Goal: Communication & Community: Answer question/provide support

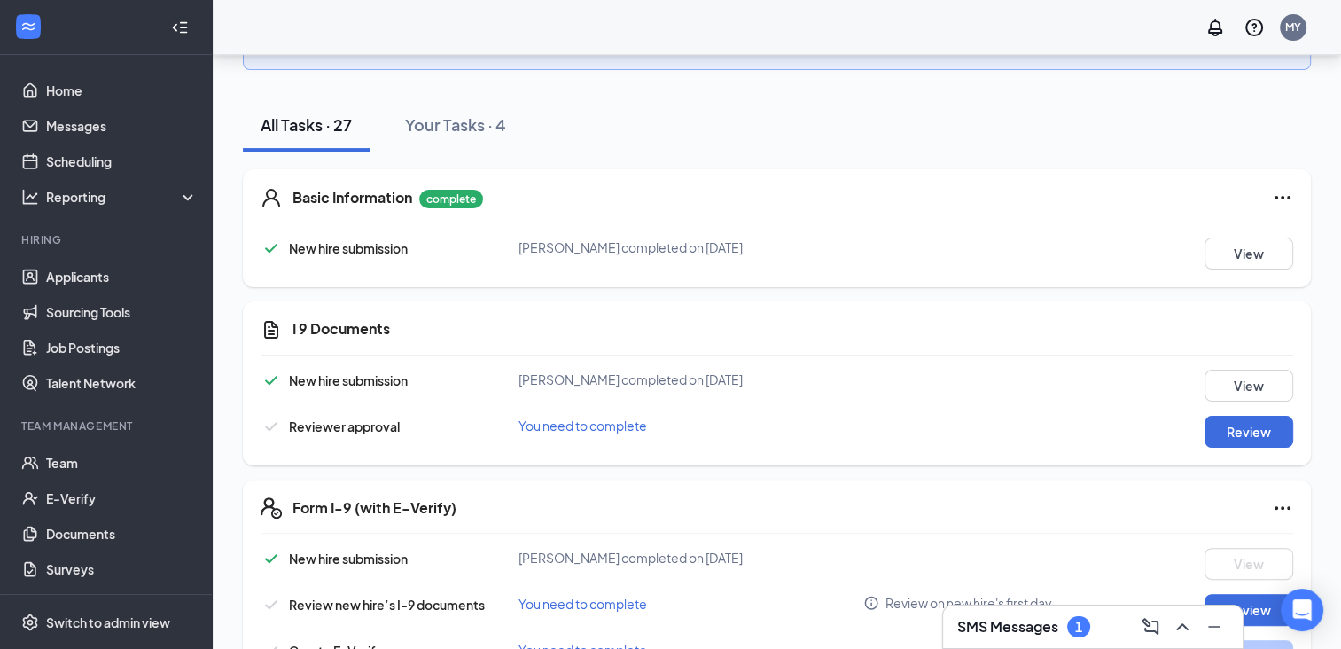
scroll to position [396, 0]
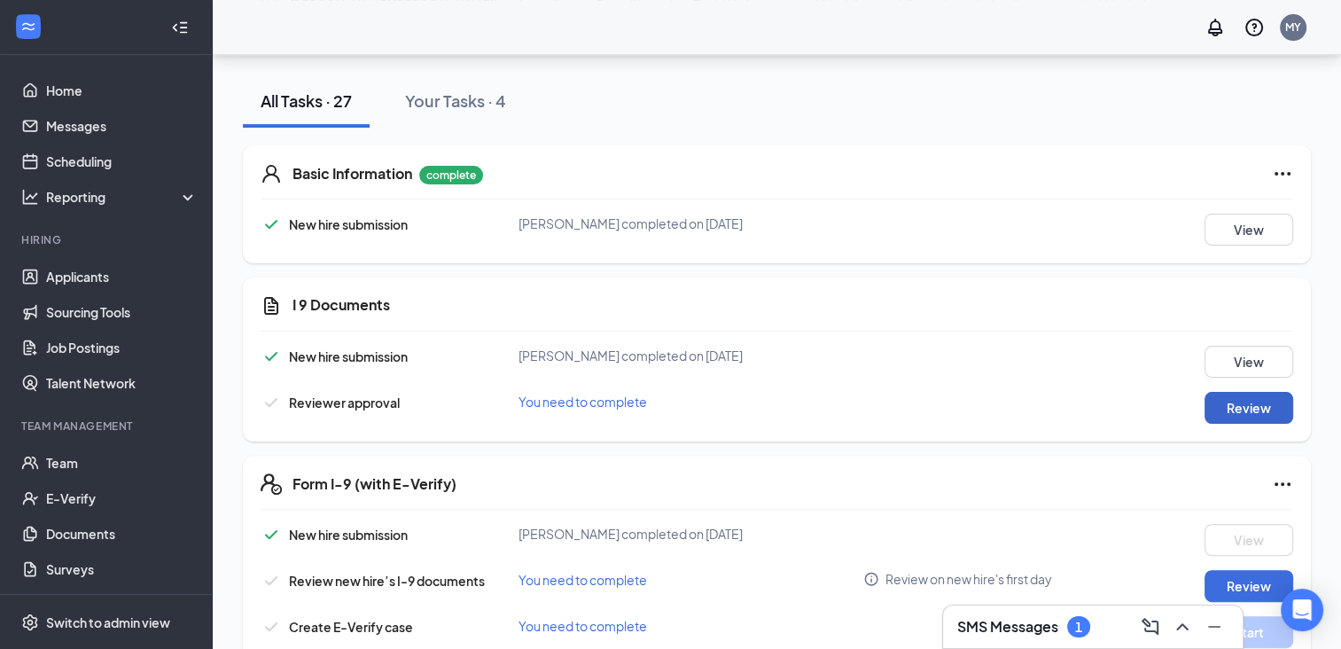
click at [1251, 406] on button "Review" at bounding box center [1248, 408] width 89 height 32
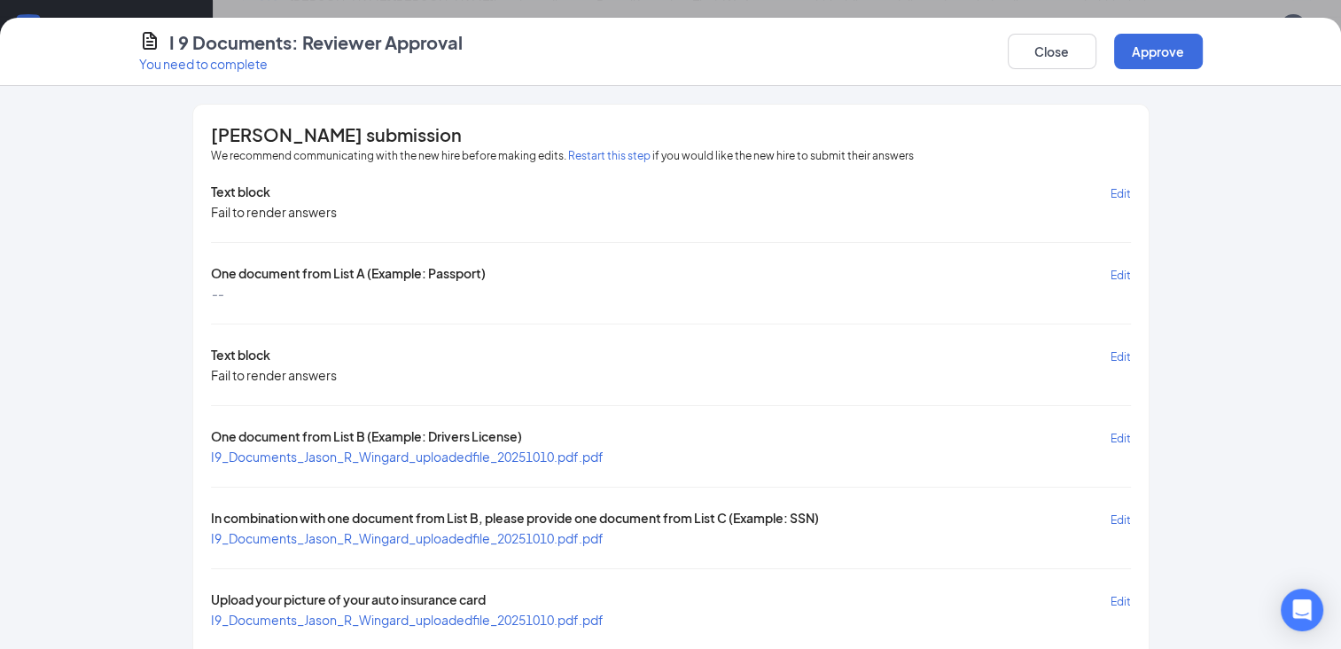
click at [419, 451] on span "I9_Documents_Jason_R_Wingard_uploadedfile_20251010.pdf.pdf" at bounding box center [407, 456] width 393 height 16
click at [318, 531] on span "I9_Documents_Jason_R_Wingard_uploadedfile_20251010.pdf.pdf" at bounding box center [407, 538] width 393 height 16
click at [370, 612] on span "I9_Documents_Jason_R_Wingard_uploadedfile_20251010.pdf.pdf" at bounding box center [407, 620] width 393 height 16
click at [1038, 46] on button "Close" at bounding box center [1052, 51] width 89 height 35
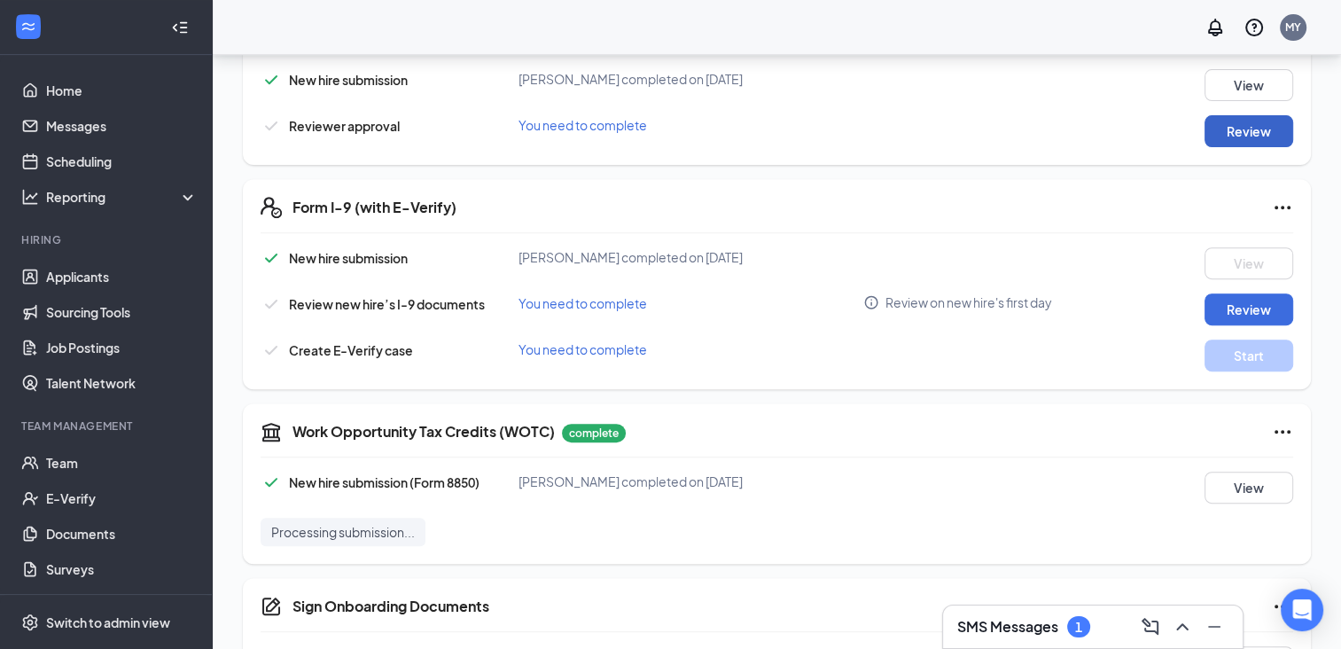
scroll to position [645, 0]
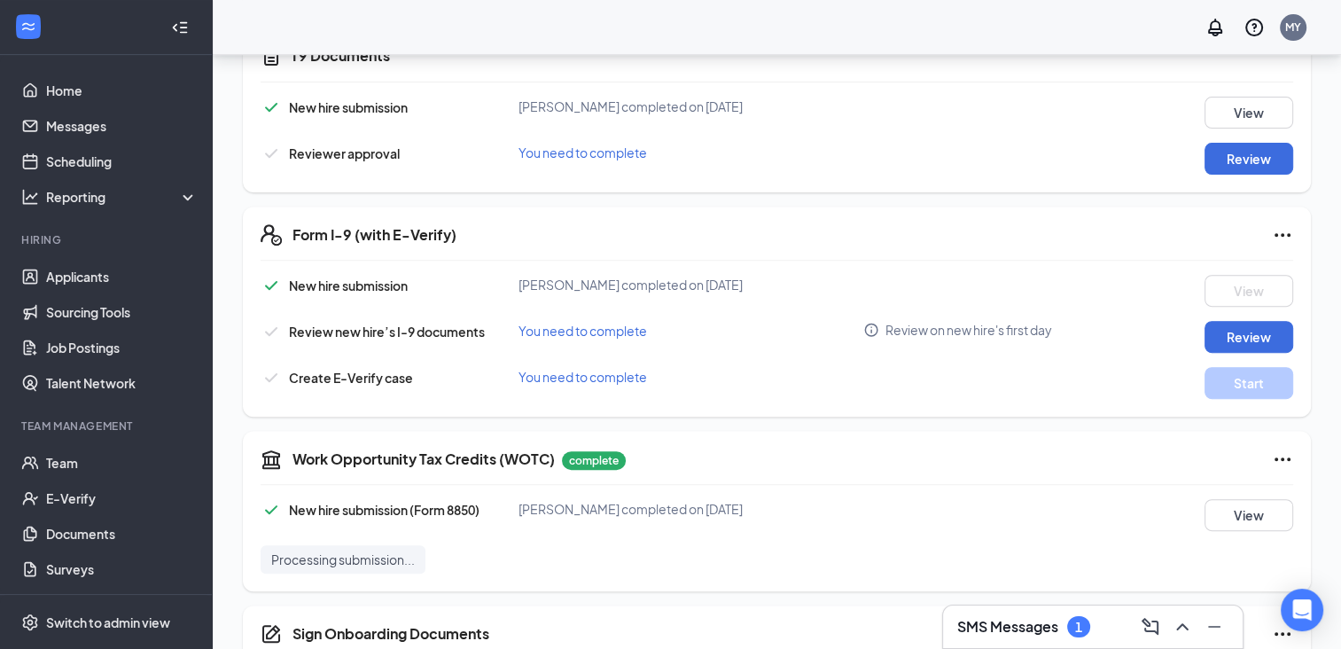
click at [1016, 622] on h3 "SMS Messages" at bounding box center [1007, 626] width 101 height 19
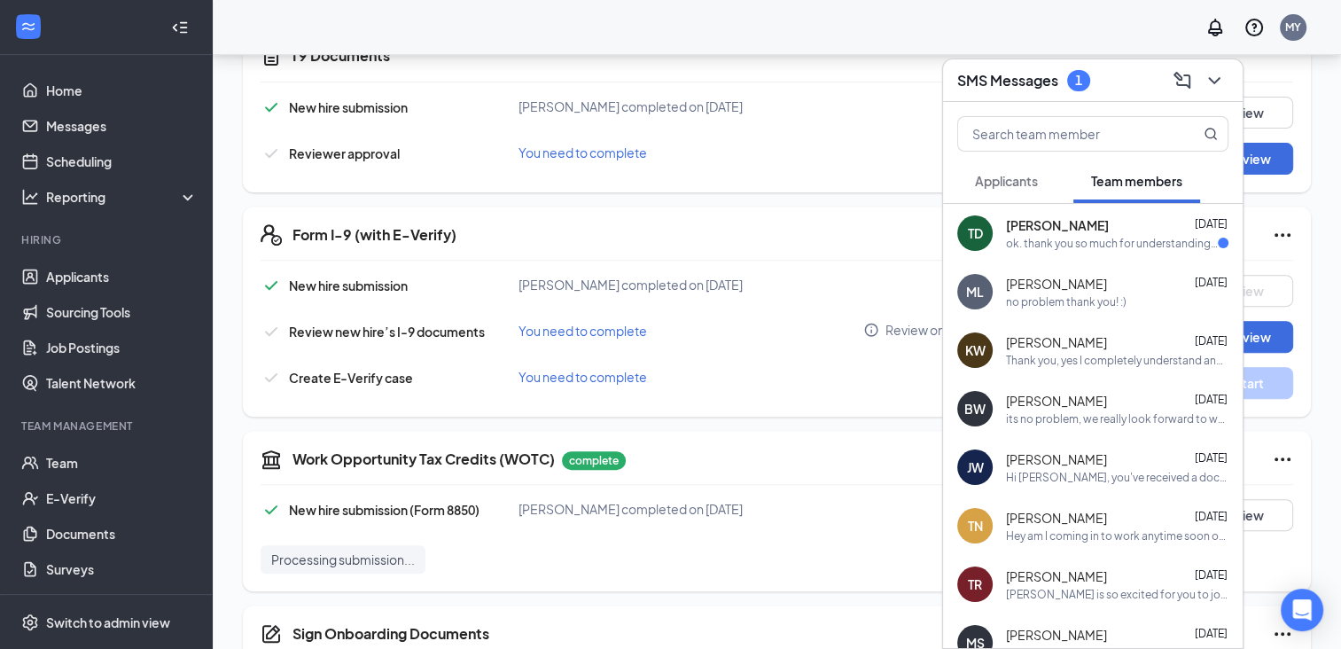
click at [989, 167] on button "Applicants" at bounding box center [1006, 181] width 98 height 44
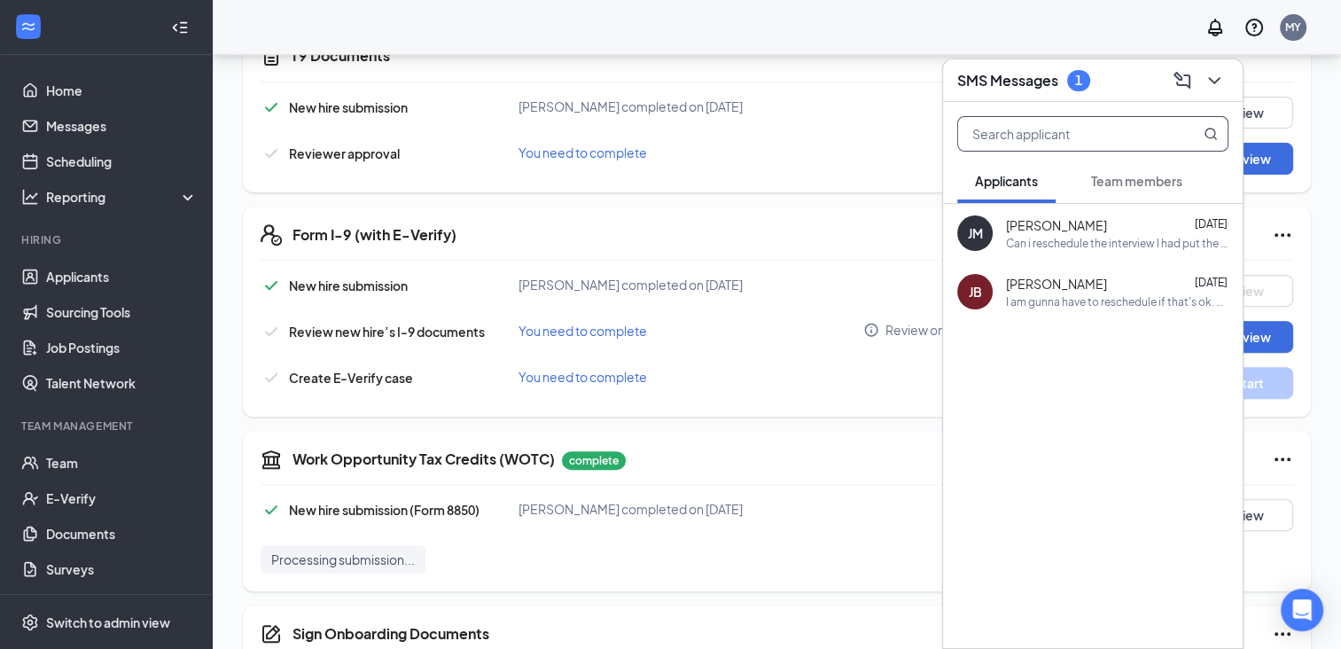
click at [992, 129] on input "text" at bounding box center [1063, 134] width 210 height 34
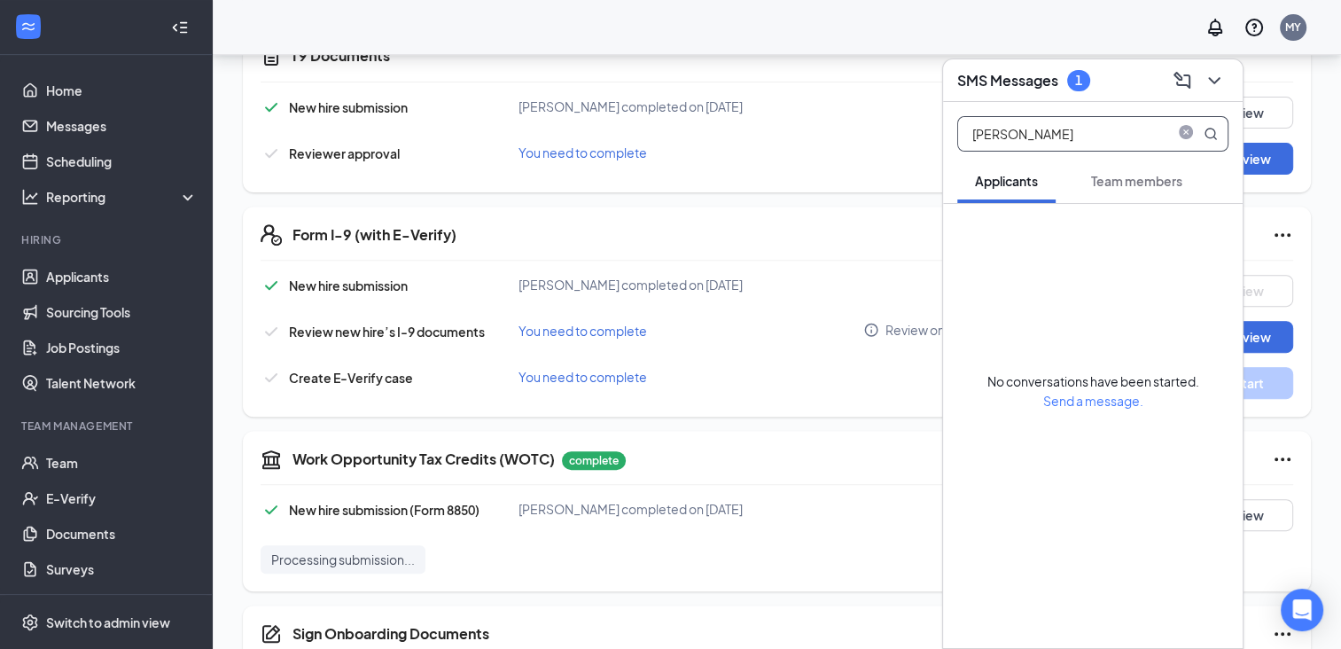
type input "[PERSON_NAME]"
click at [1088, 400] on span "Send a message." at bounding box center [1093, 401] width 100 height 16
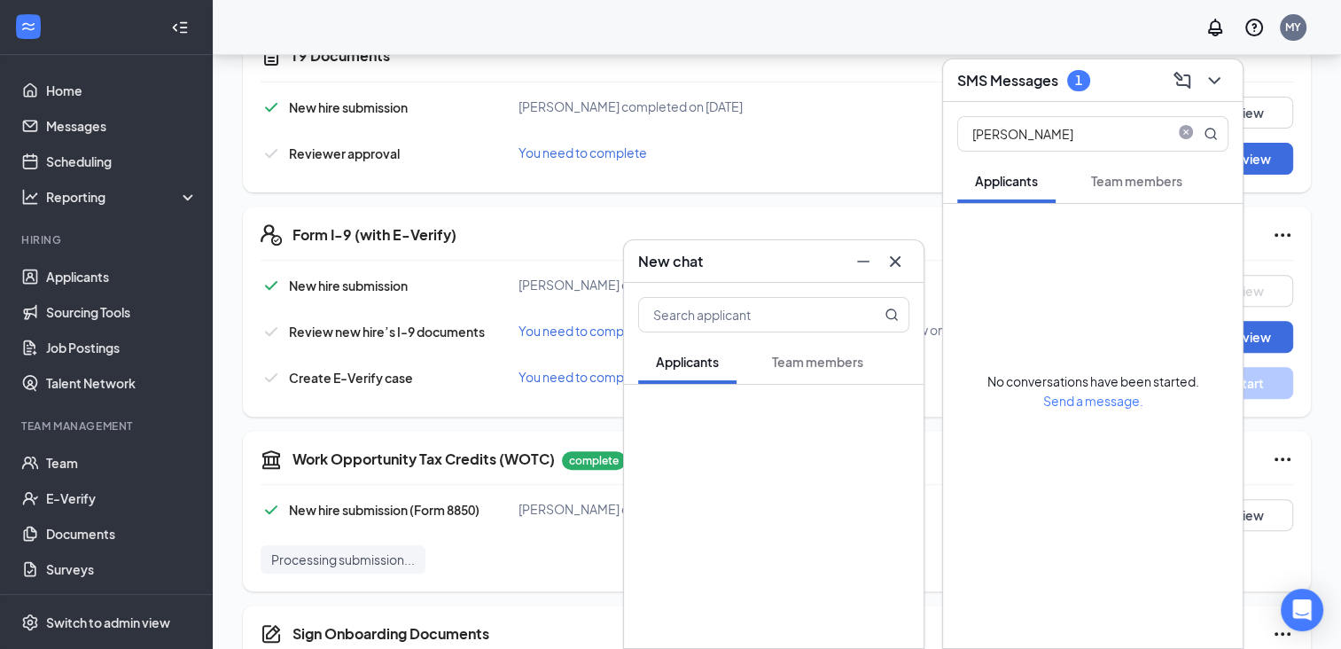
click at [829, 367] on span "Team members" at bounding box center [817, 362] width 91 height 16
click at [892, 261] on icon "Cross" at bounding box center [894, 261] width 21 height 21
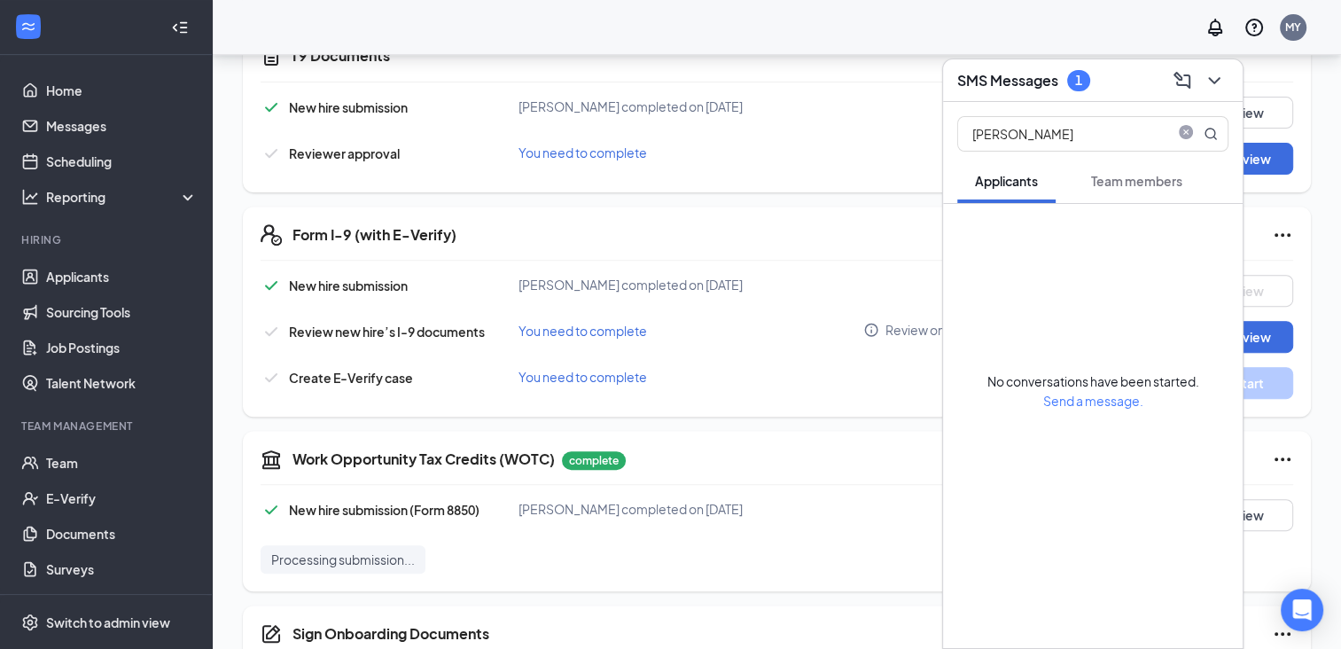
click at [1149, 191] on button "Team members" at bounding box center [1136, 181] width 127 height 44
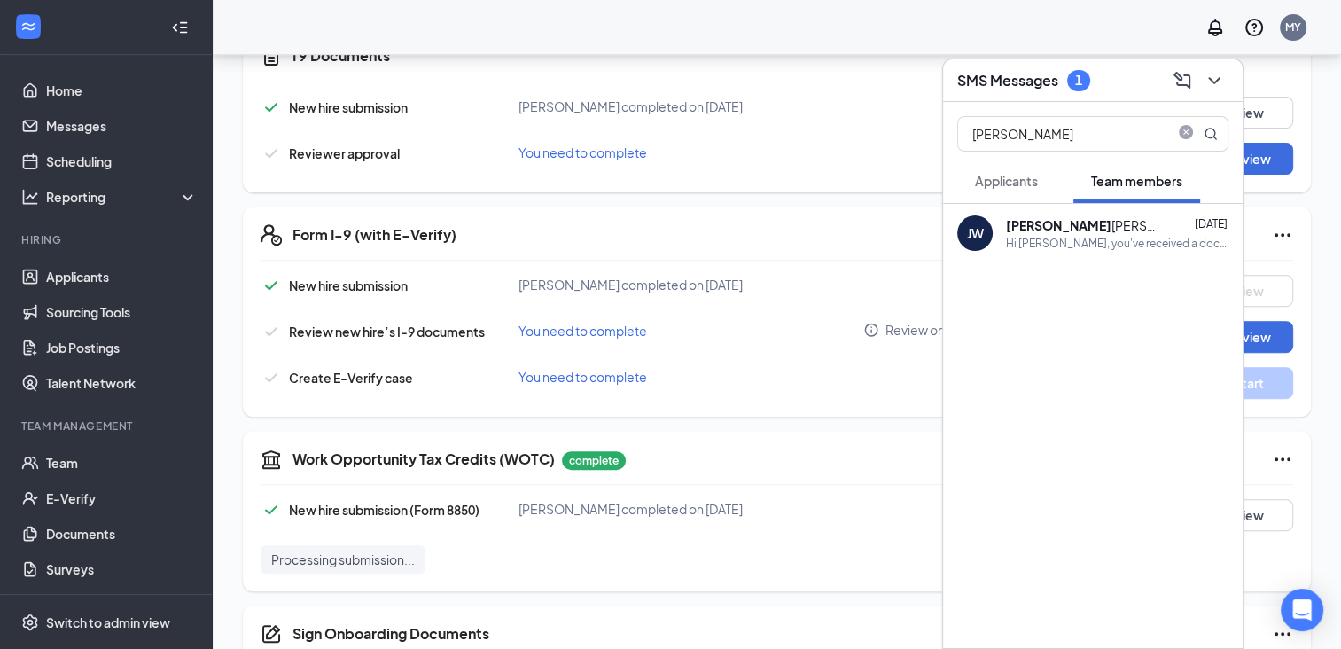
click at [1062, 230] on div "[PERSON_NAME]" at bounding box center [1086, 225] width 160 height 18
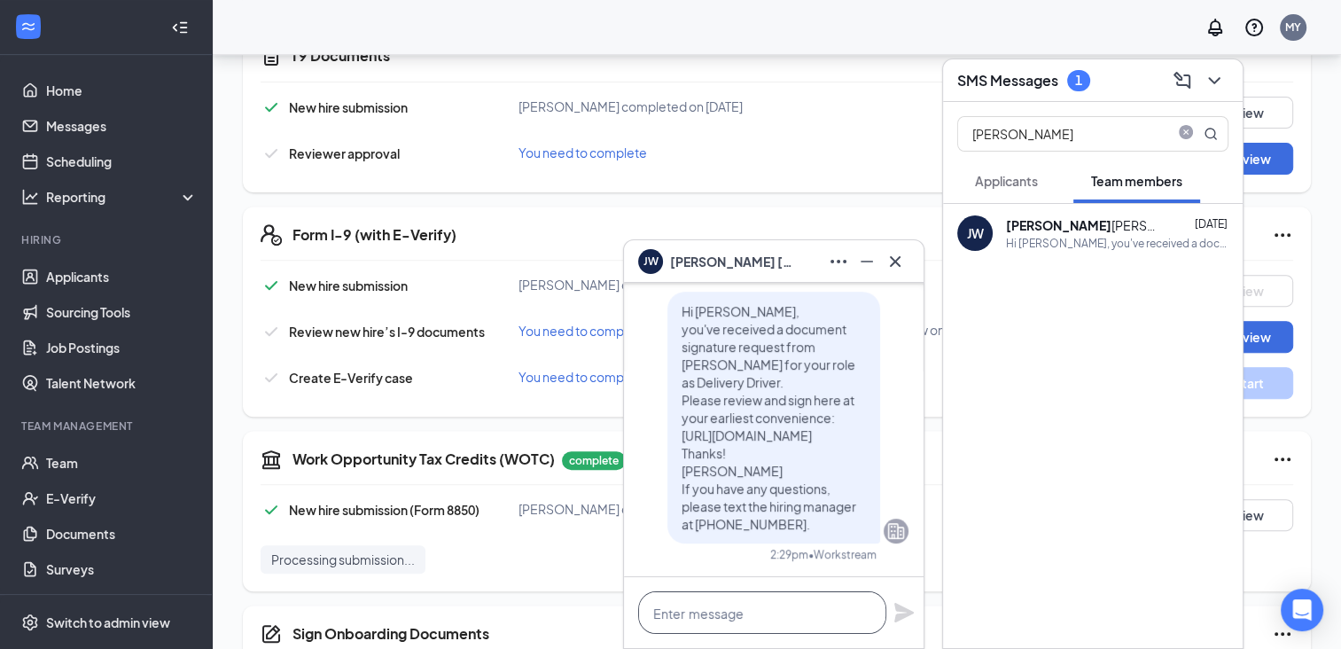
click at [740, 616] on textarea at bounding box center [762, 612] width 248 height 43
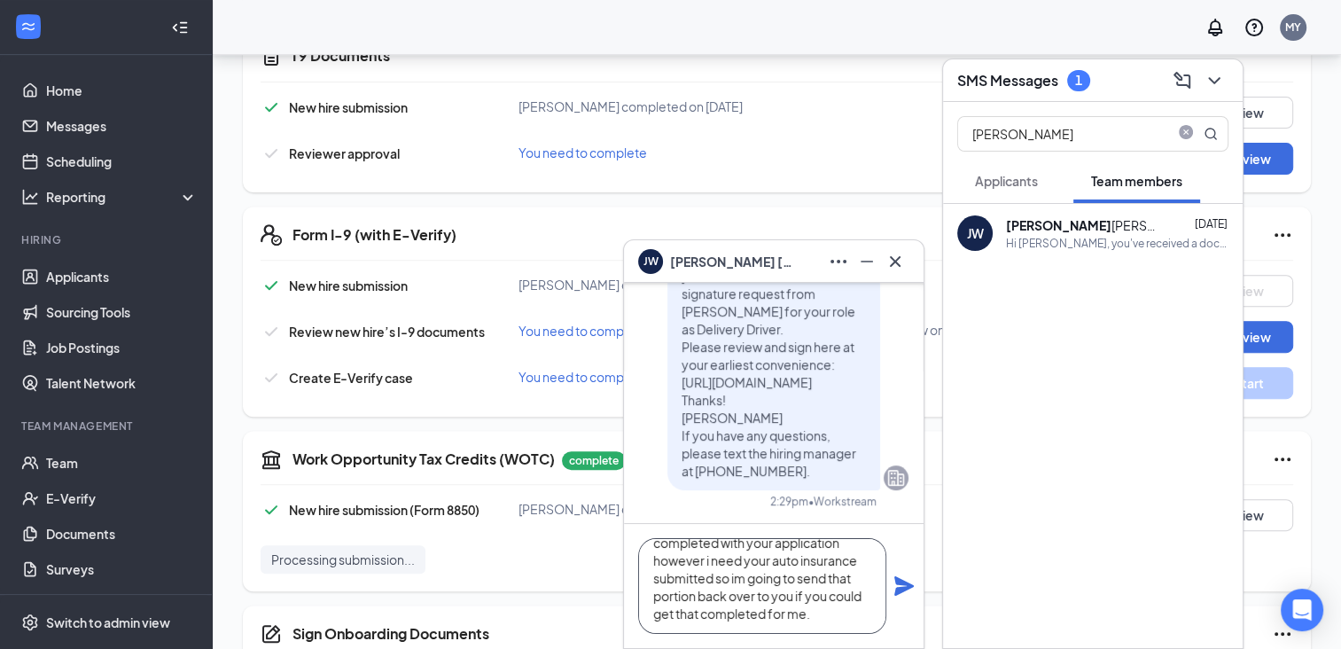
scroll to position [53, 0]
type textarea "hello [PERSON_NAME], were almost completed with your application however i need…"
click at [907, 590] on icon "Plane" at bounding box center [903, 585] width 21 height 21
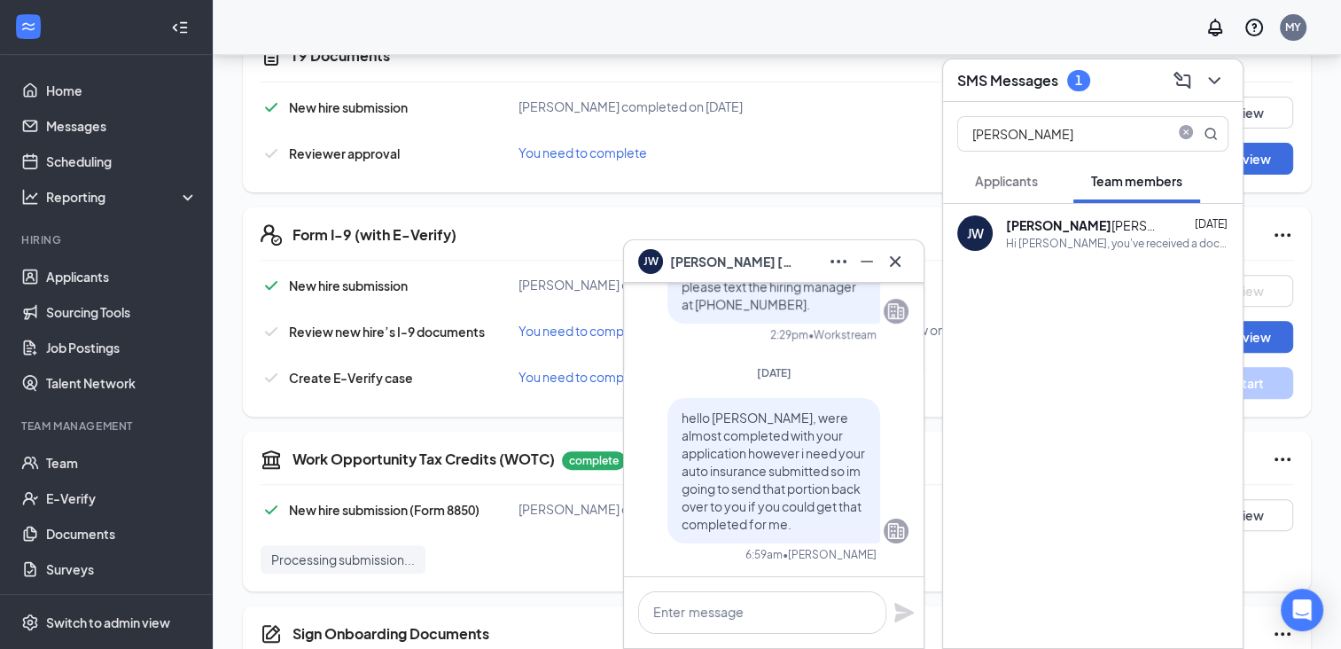
scroll to position [0, 0]
click at [897, 259] on icon "Cross" at bounding box center [895, 260] width 11 height 11
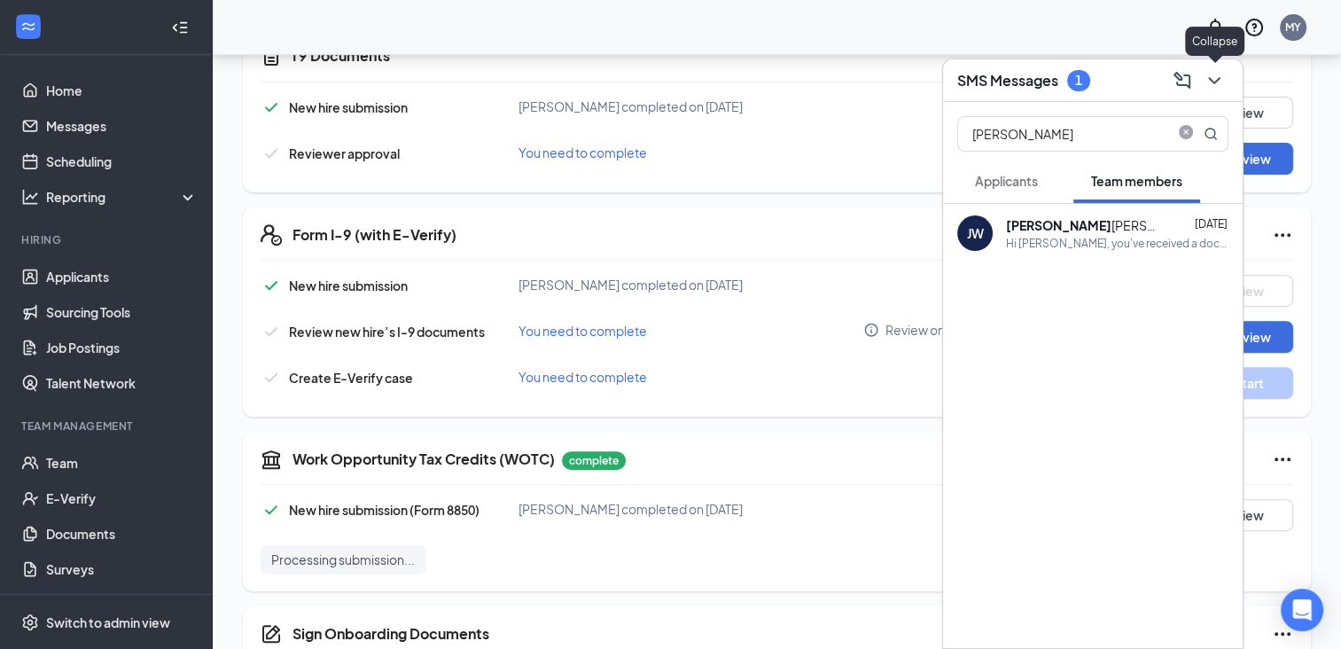
click at [1212, 81] on icon "ChevronDown" at bounding box center [1214, 80] width 12 height 7
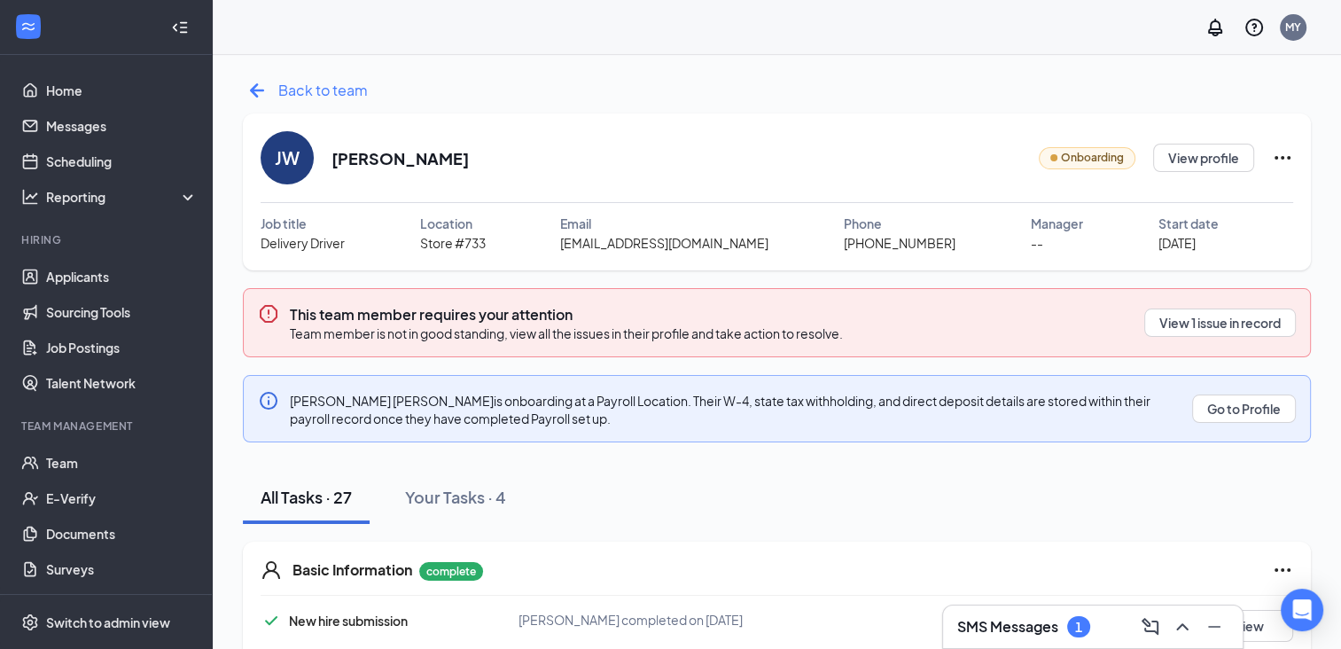
click at [331, 91] on span "Back to team" at bounding box center [323, 90] width 90 height 22
